Goal: Information Seeking & Learning: Learn about a topic

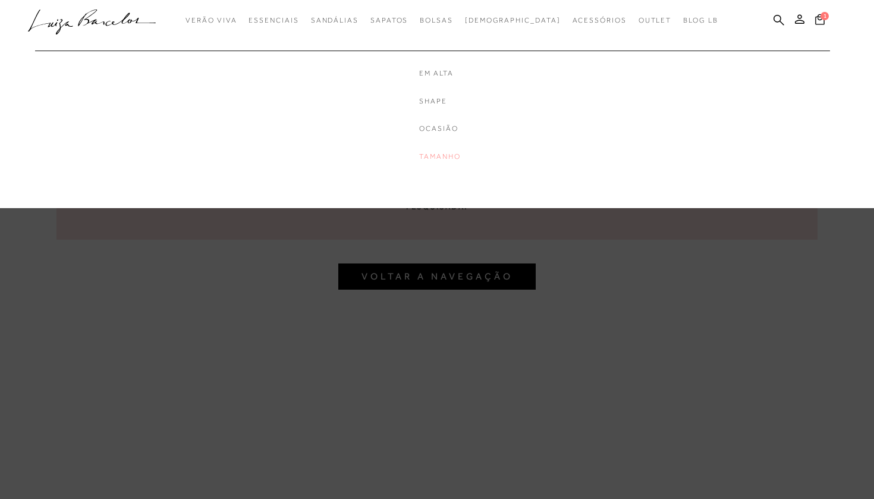
click at [463, 154] on link "Tamanho" at bounding box center [466, 157] width 95 height 10
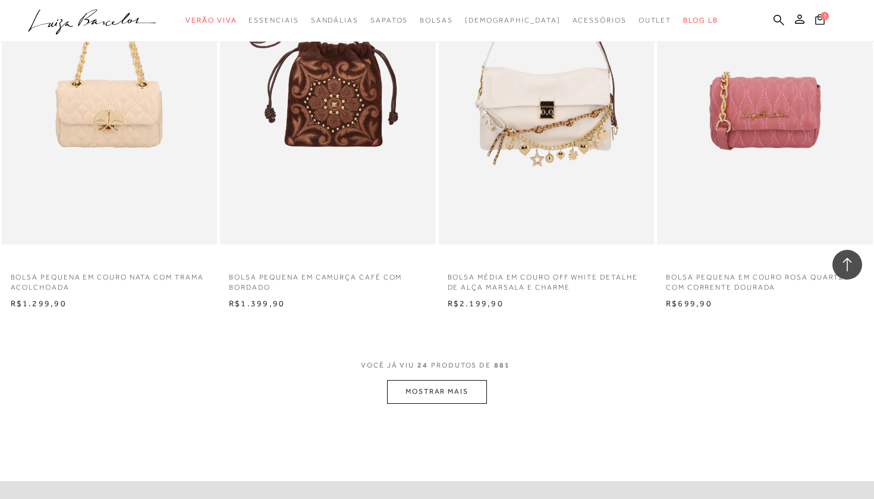
scroll to position [2178, 0]
click at [436, 383] on button "MOSTRAR MAIS" at bounding box center [437, 390] width 100 height 23
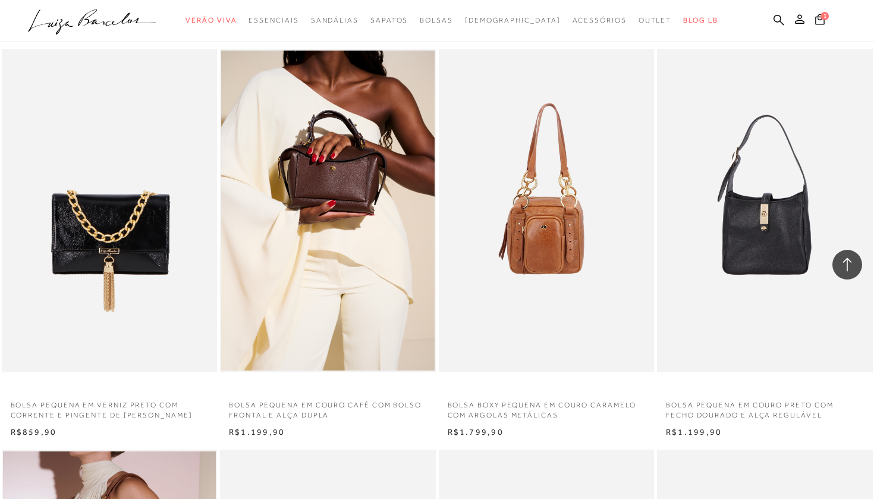
scroll to position [837, 0]
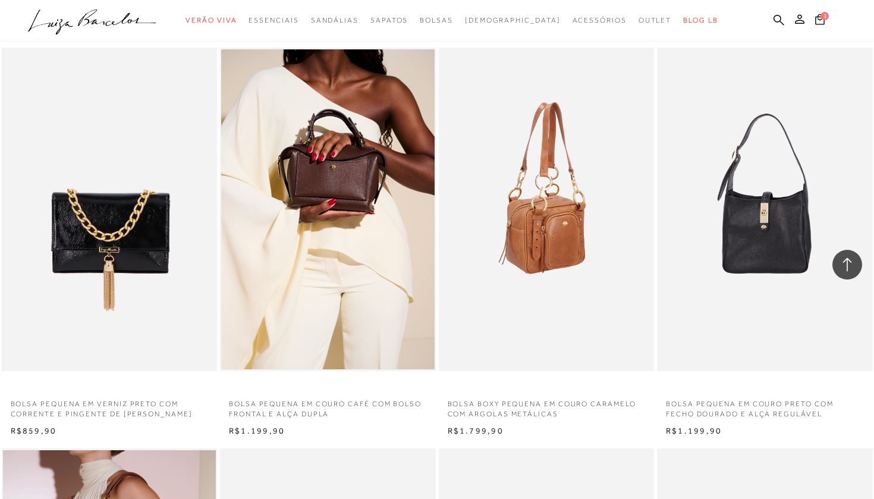
click at [524, 254] on img at bounding box center [547, 210] width 215 height 324
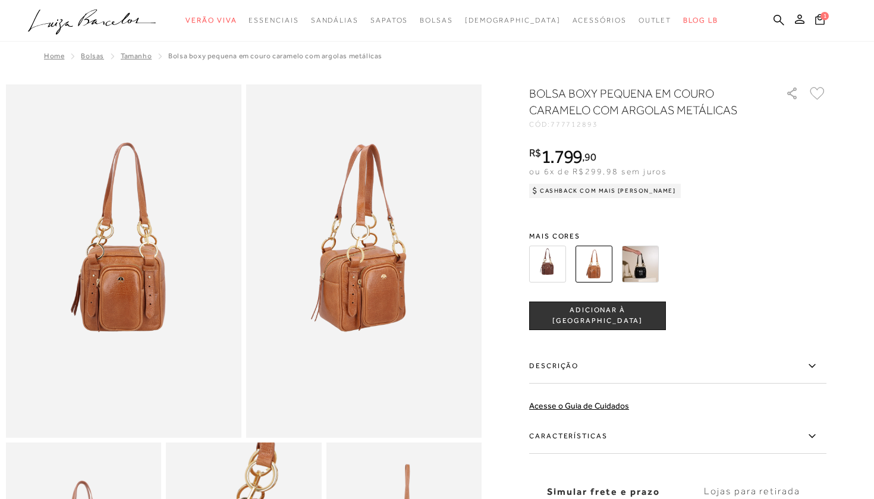
click at [558, 264] on img at bounding box center [547, 264] width 37 height 37
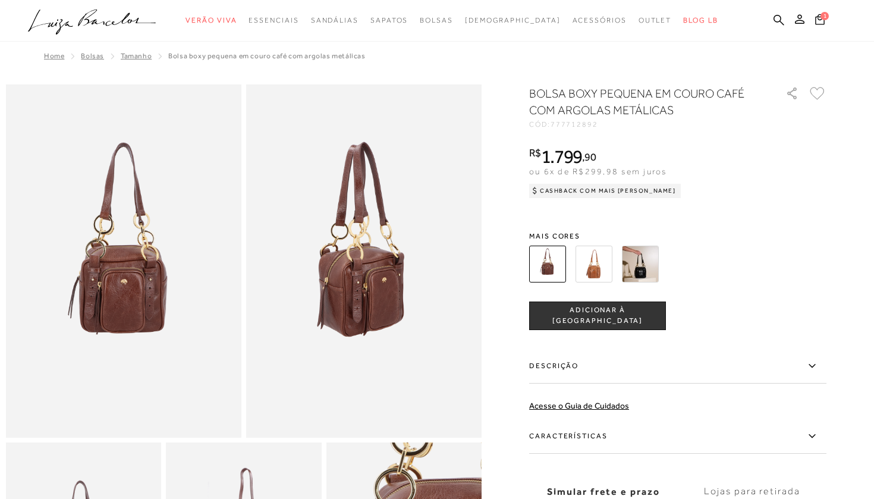
click at [597, 253] on img at bounding box center [594, 264] width 37 height 37
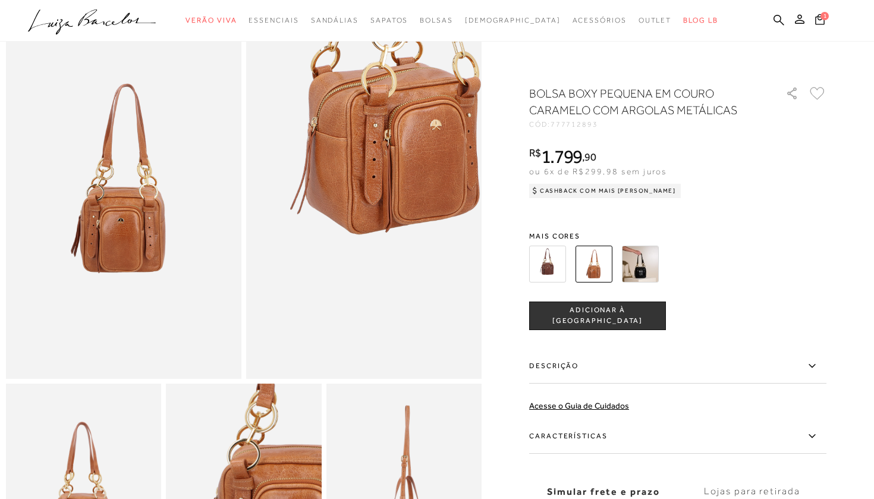
scroll to position [60, 0]
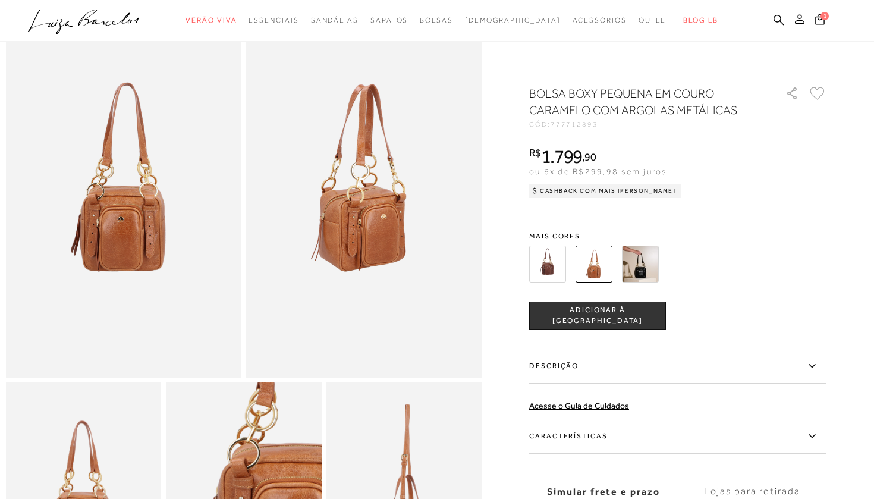
click at [643, 268] on img at bounding box center [640, 264] width 37 height 37
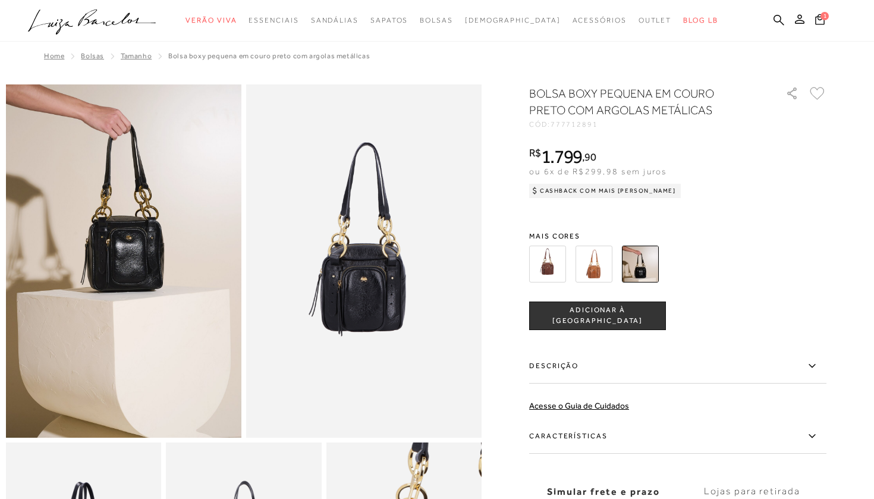
click at [597, 265] on img at bounding box center [594, 264] width 37 height 37
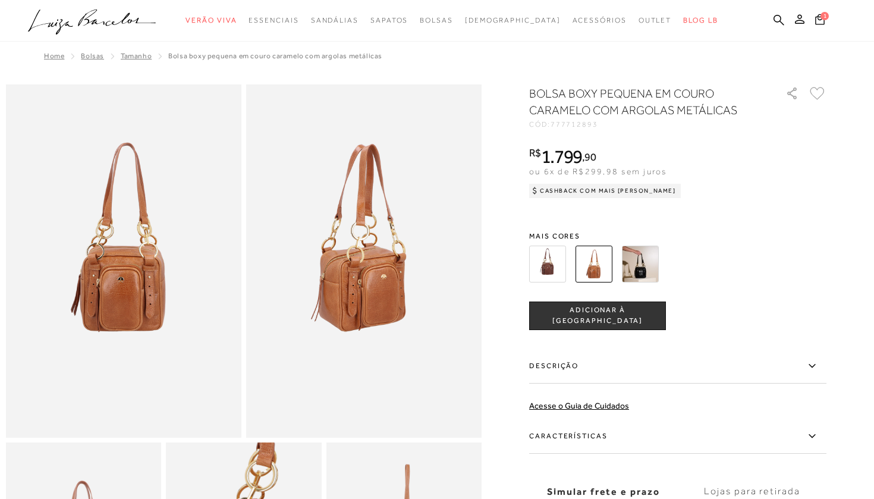
click at [551, 264] on img at bounding box center [547, 264] width 37 height 37
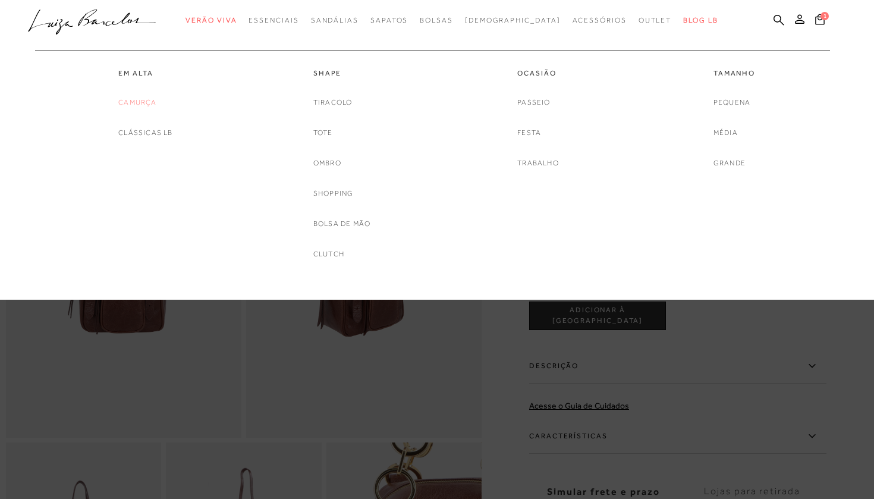
click at [144, 103] on link "Camurça" at bounding box center [137, 102] width 38 height 12
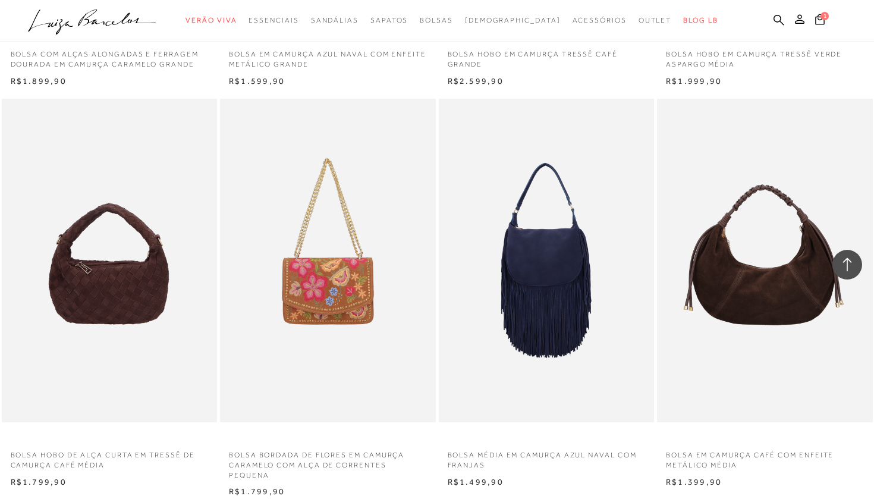
scroll to position [1191, 0]
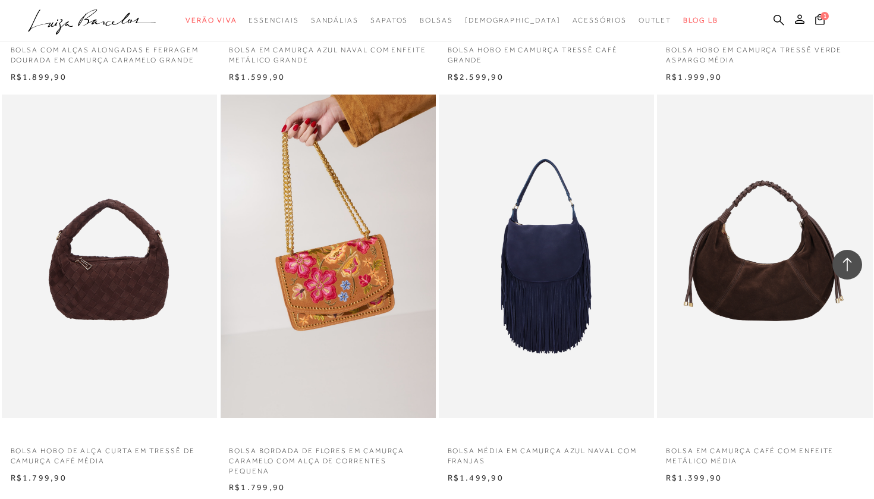
click at [340, 293] on img at bounding box center [328, 257] width 215 height 324
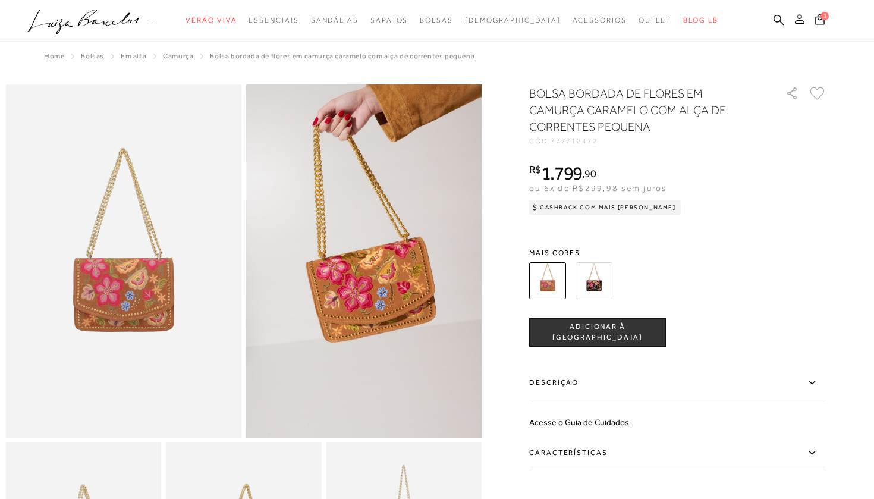
click at [596, 278] on img at bounding box center [594, 280] width 37 height 37
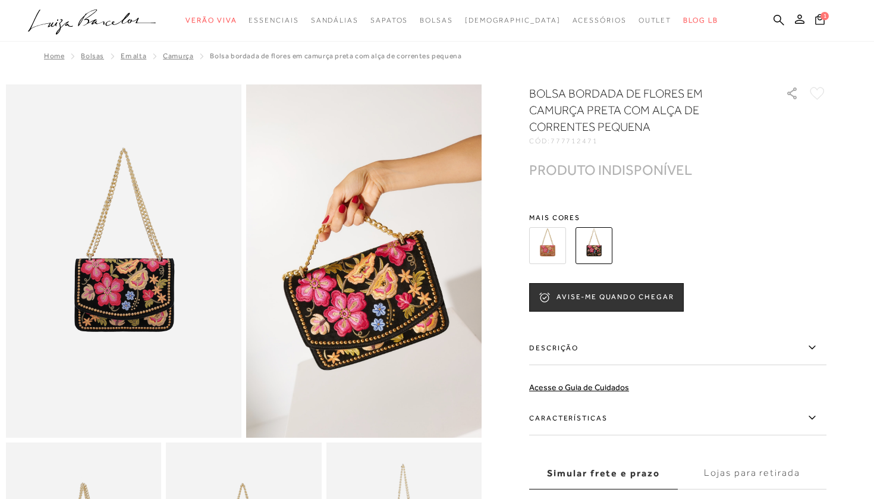
click at [545, 252] on img at bounding box center [547, 245] width 37 height 37
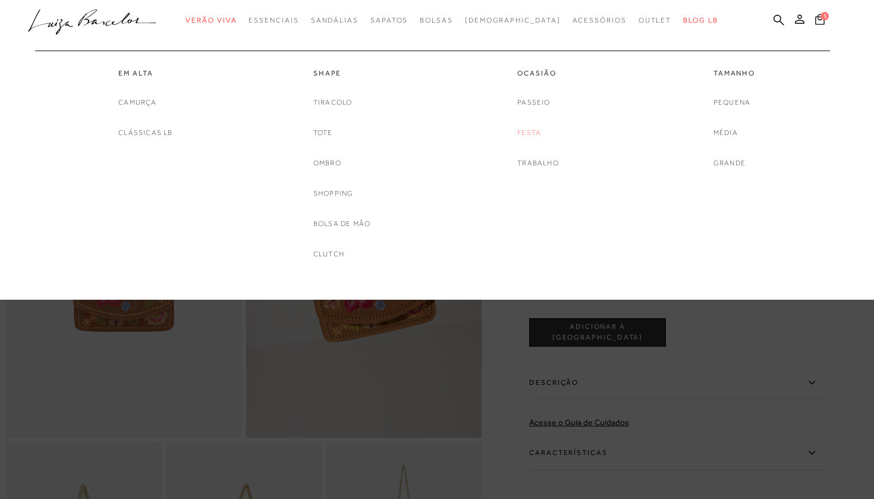
click at [533, 131] on link "Festa" at bounding box center [530, 133] width 24 height 12
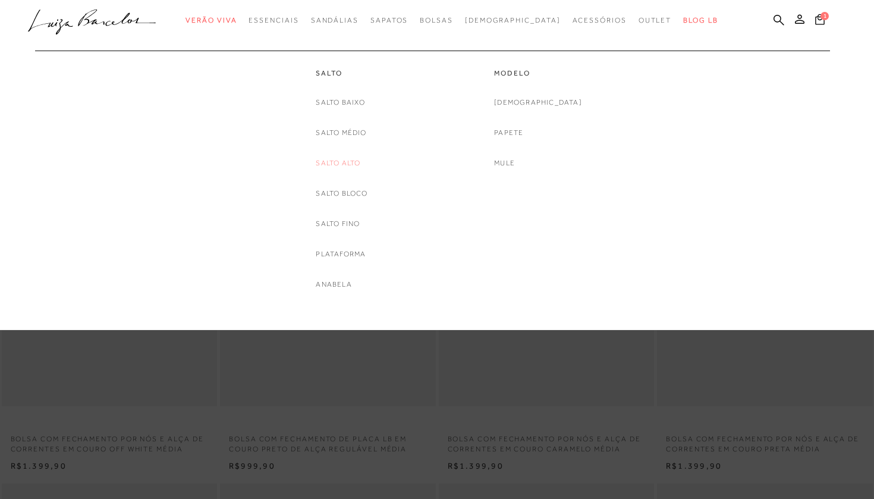
click at [338, 162] on link "Salto Alto" at bounding box center [338, 163] width 45 height 12
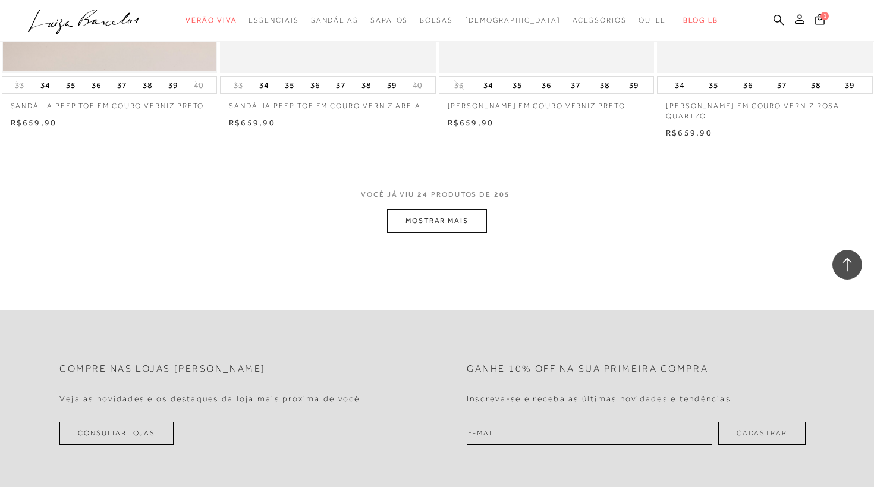
scroll to position [2343, 0]
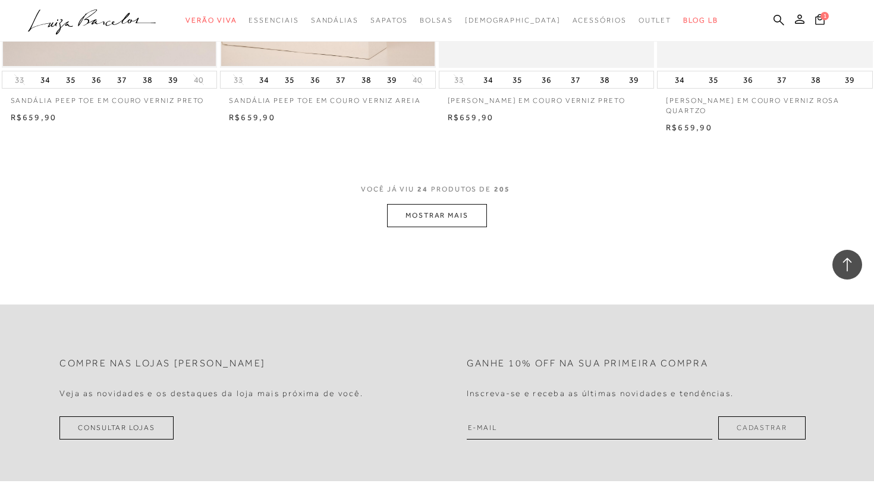
click at [428, 206] on button "MOSTRAR MAIS" at bounding box center [437, 215] width 100 height 23
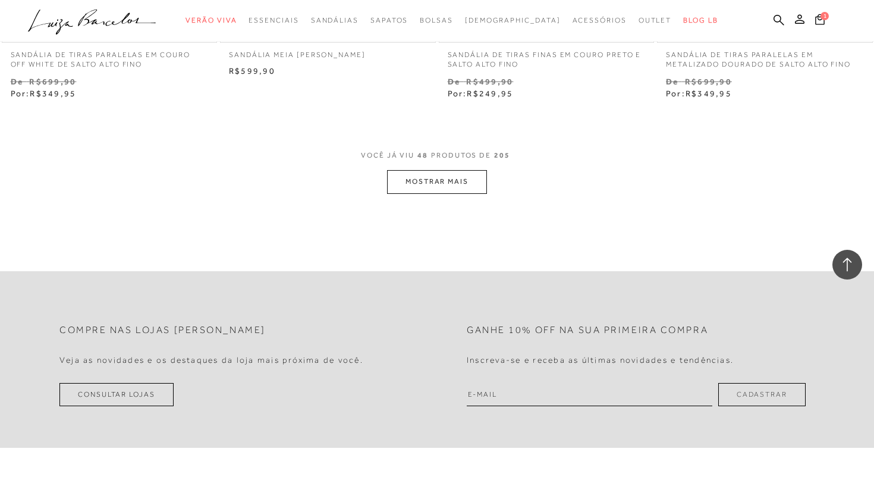
scroll to position [4820, 0]
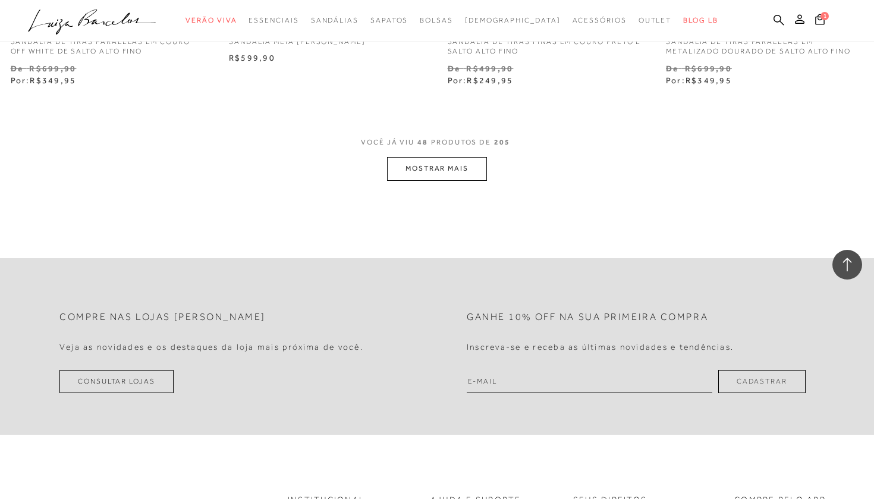
click at [438, 157] on button "MOSTRAR MAIS" at bounding box center [437, 168] width 100 height 23
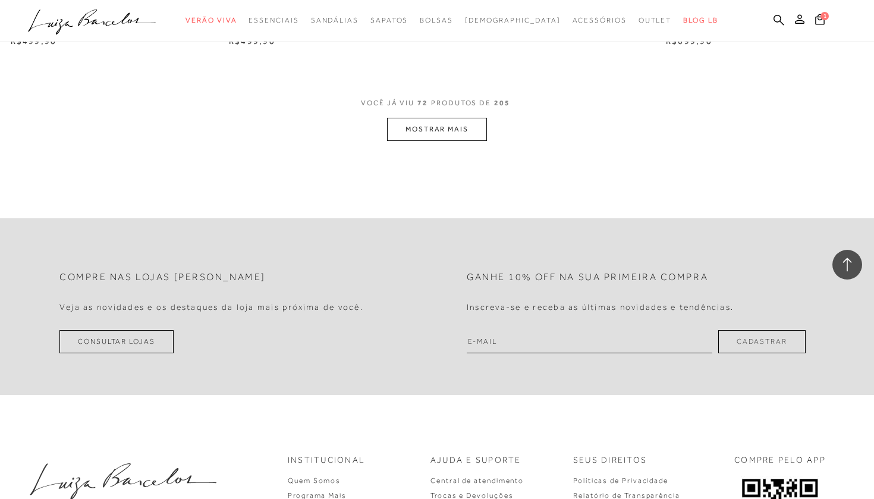
scroll to position [7295, 0]
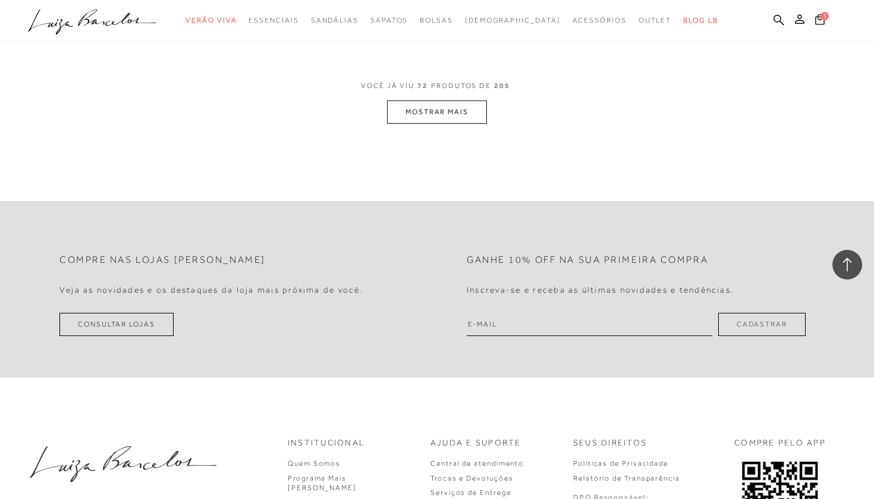
click at [413, 101] on button "MOSTRAR MAIS" at bounding box center [437, 112] width 100 height 23
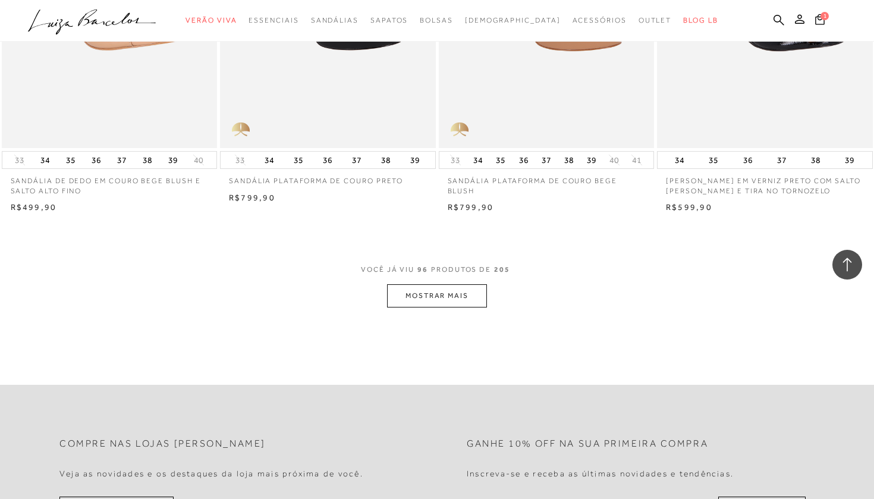
scroll to position [9543, 0]
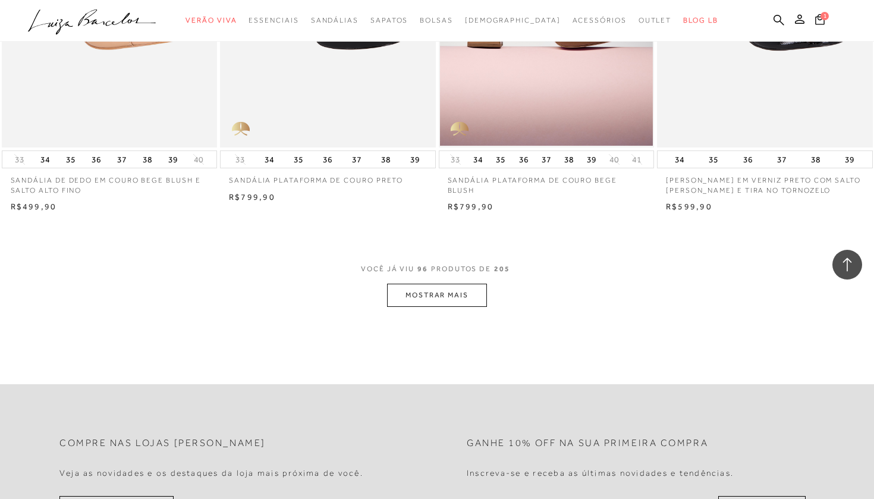
click at [450, 284] on button "MOSTRAR MAIS" at bounding box center [437, 295] width 100 height 23
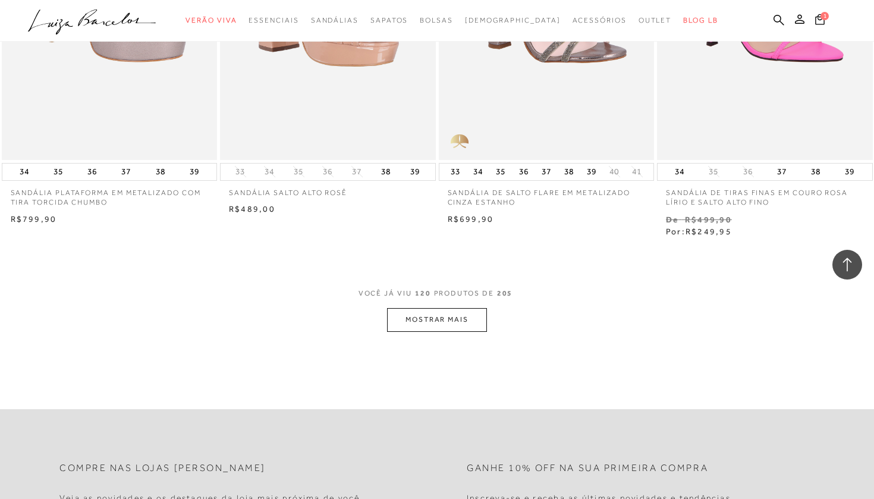
scroll to position [11953, 0]
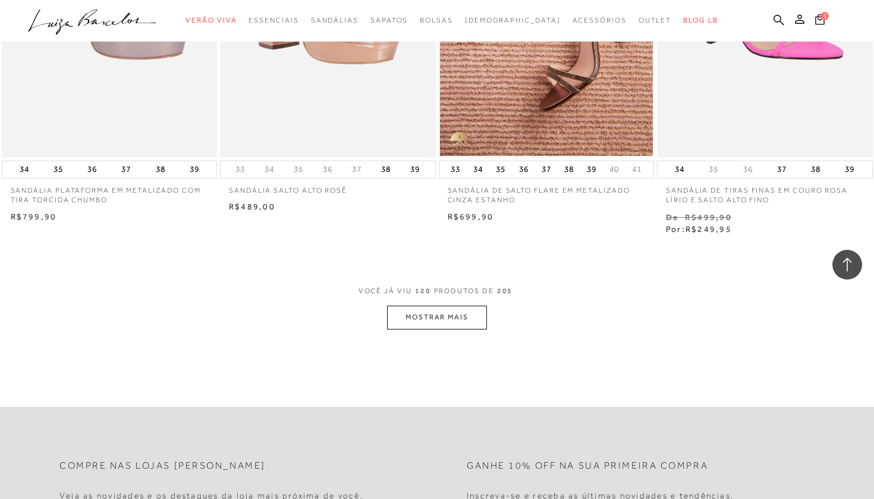
click at [442, 306] on button "MOSTRAR MAIS" at bounding box center [437, 317] width 100 height 23
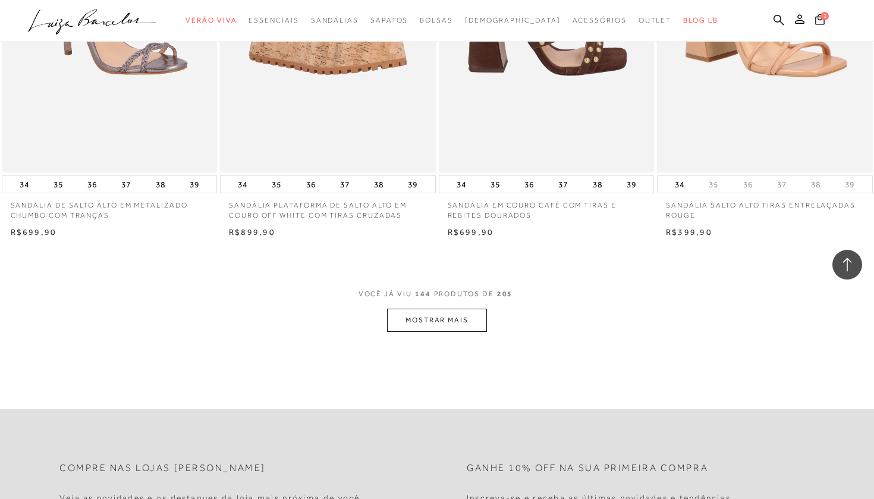
scroll to position [14316, 0]
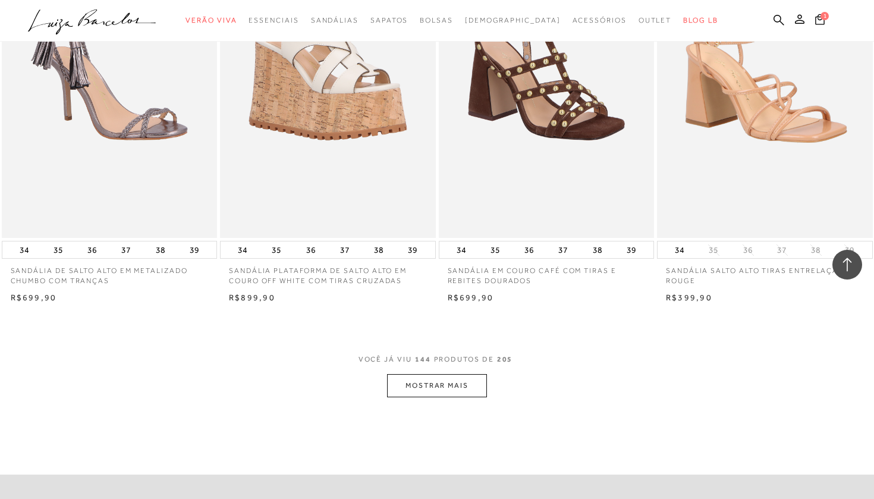
click at [438, 374] on button "MOSTRAR MAIS" at bounding box center [437, 385] width 100 height 23
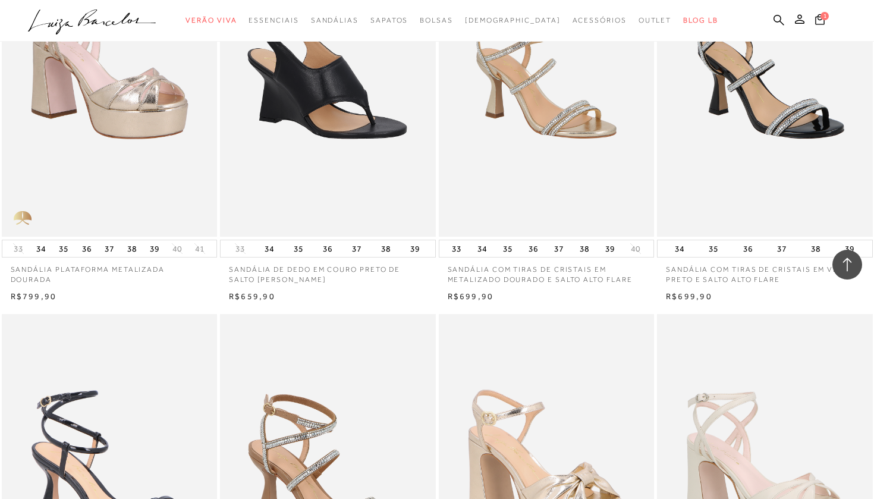
scroll to position [16335, 0]
